Goal: Find specific page/section: Find specific page/section

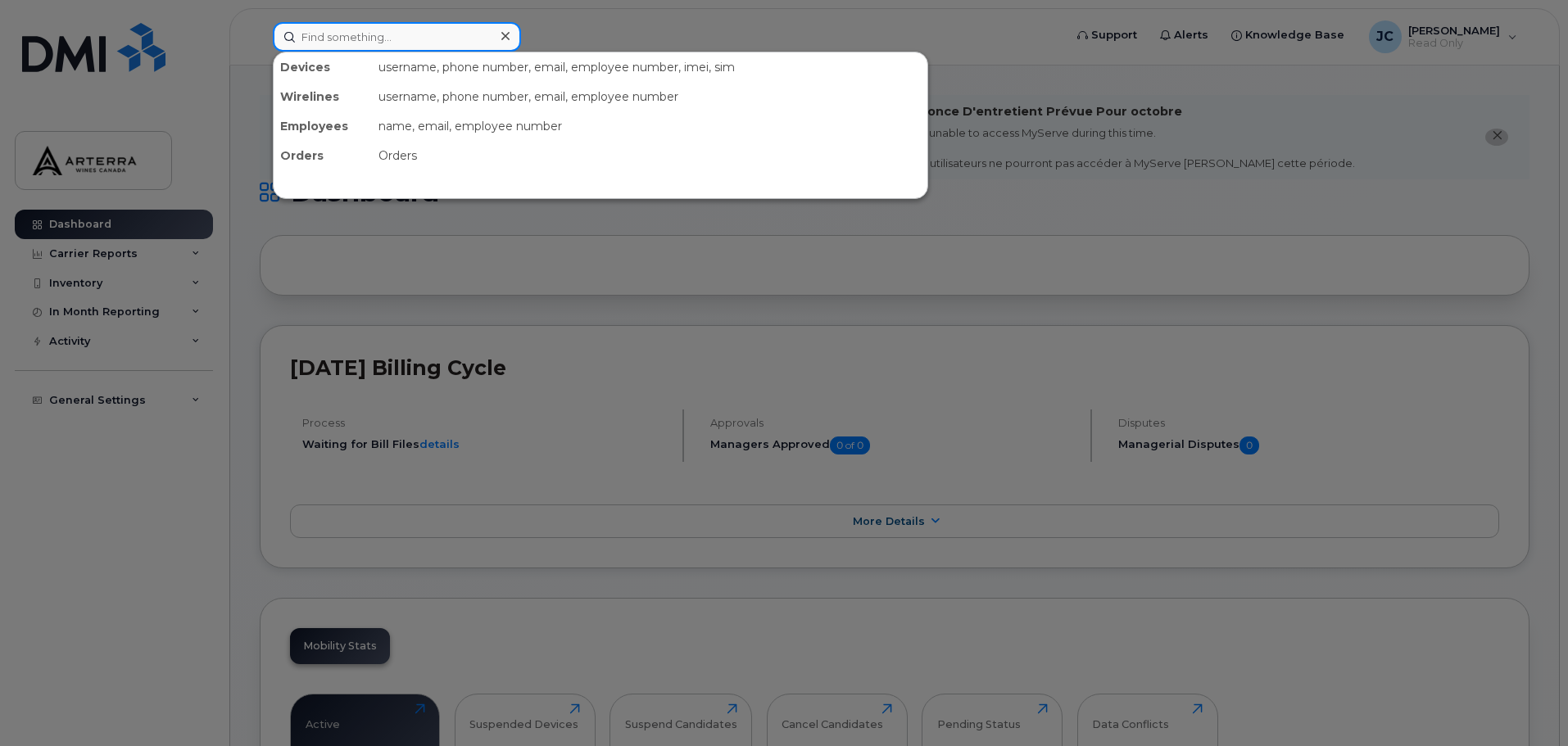
click at [354, 49] on input at bounding box center [397, 37] width 248 height 30
paste input "[PERSON_NAME]"
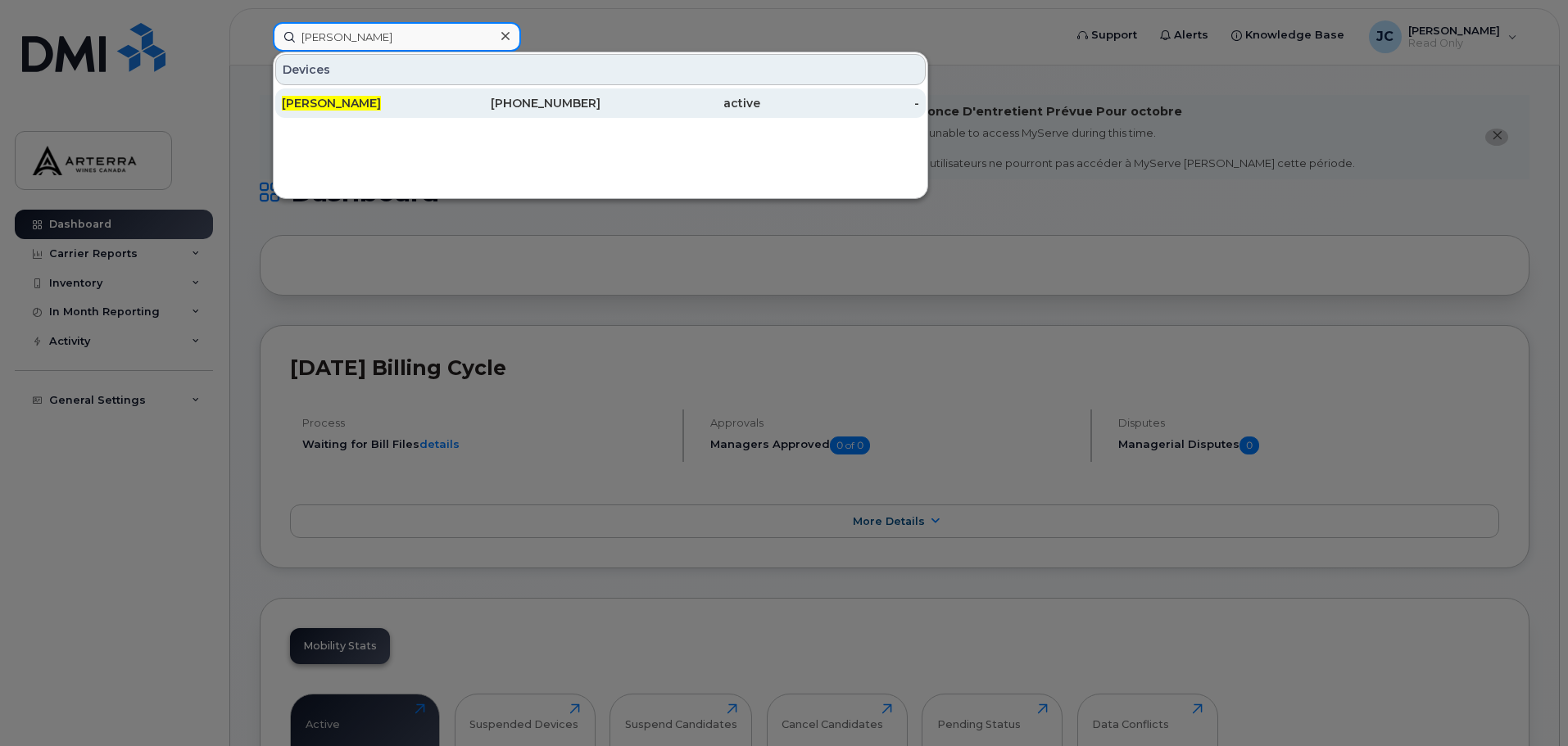
type input "[PERSON_NAME]"
click at [345, 104] on span "[PERSON_NAME]" at bounding box center [331, 104] width 99 height 15
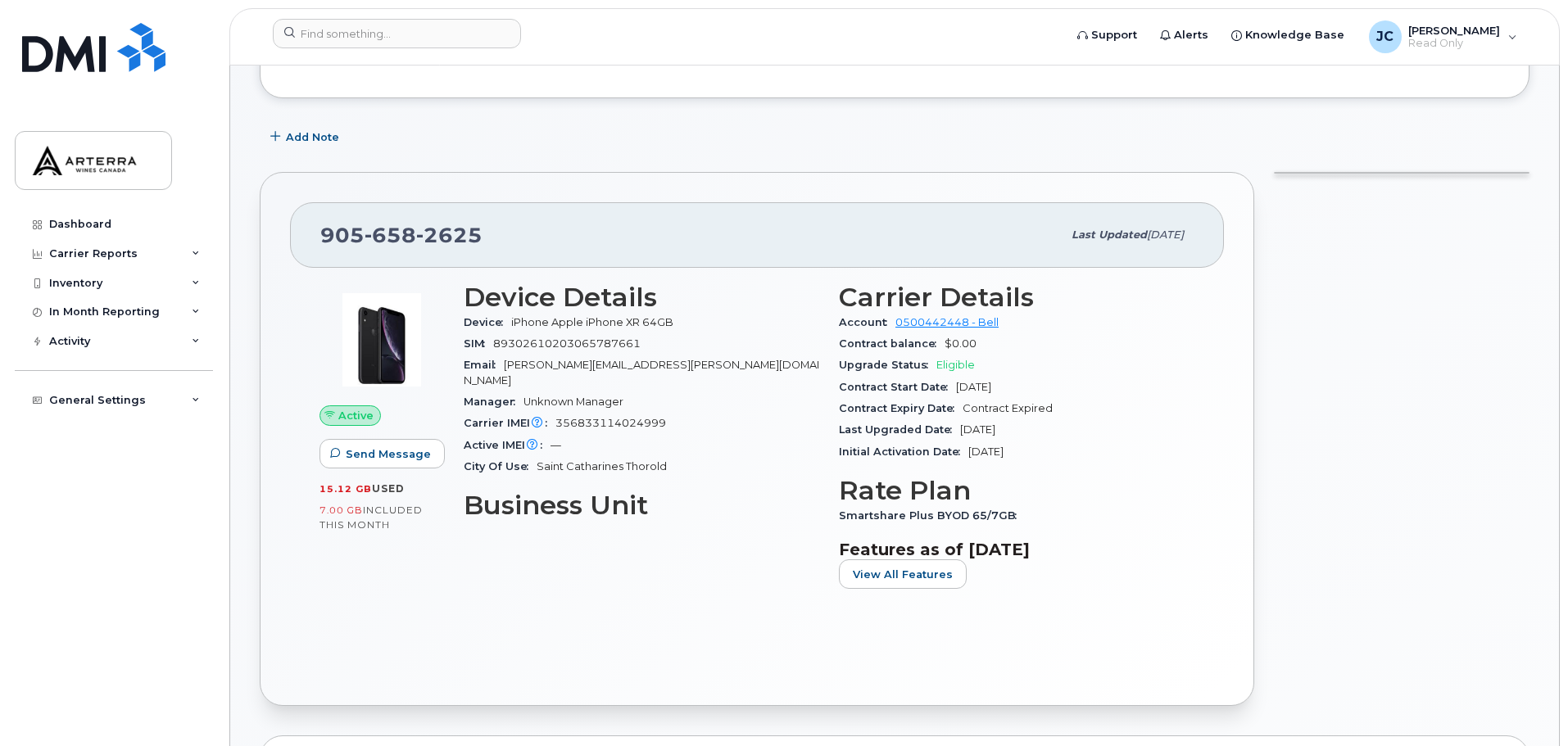
scroll to position [246, 0]
